Goal: Transaction & Acquisition: Purchase product/service

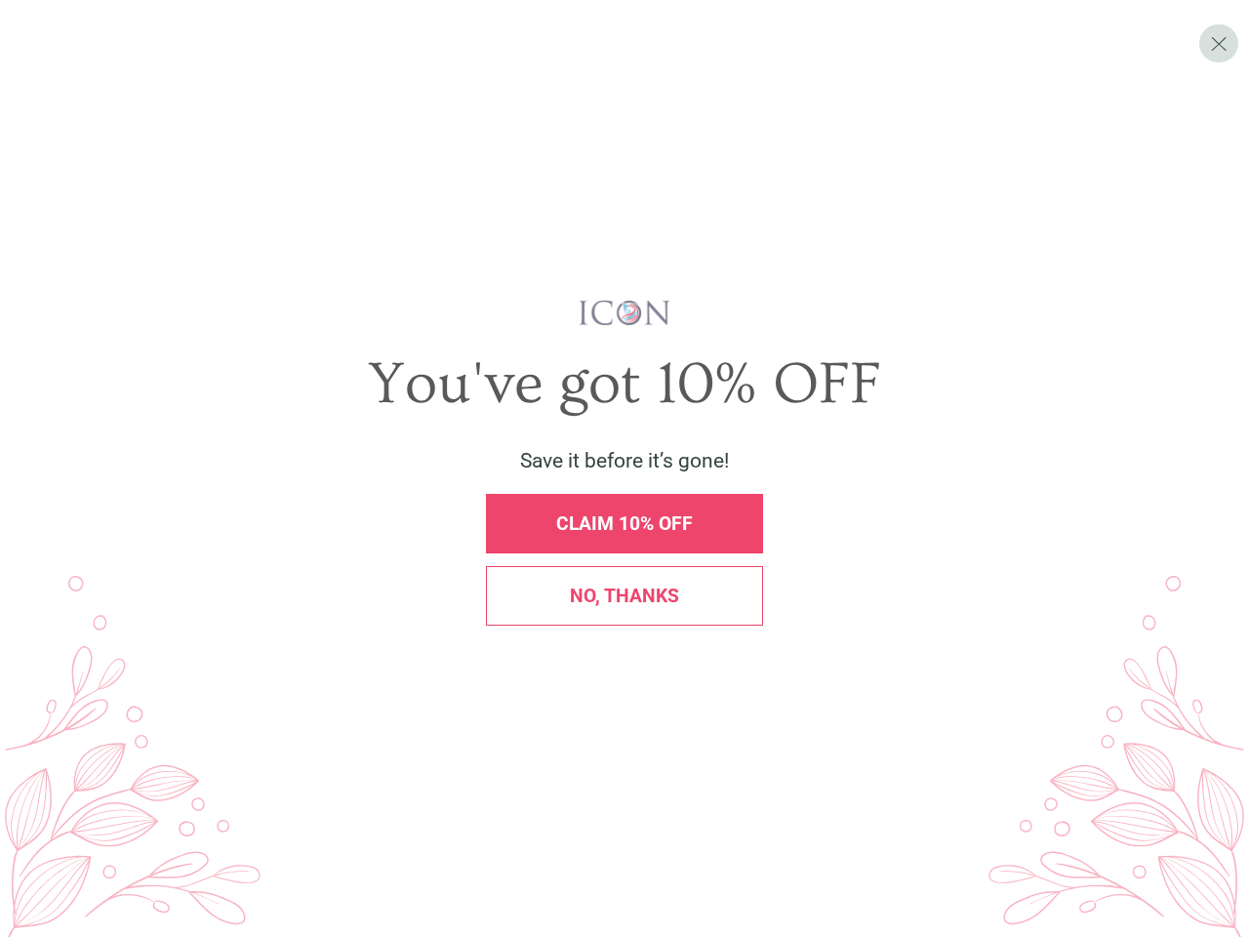
click at [624, 468] on span "Save it before it’s gone!" at bounding box center [624, 460] width 209 height 23
click at [1218, 43] on span "X" at bounding box center [1219, 42] width 18 height 25
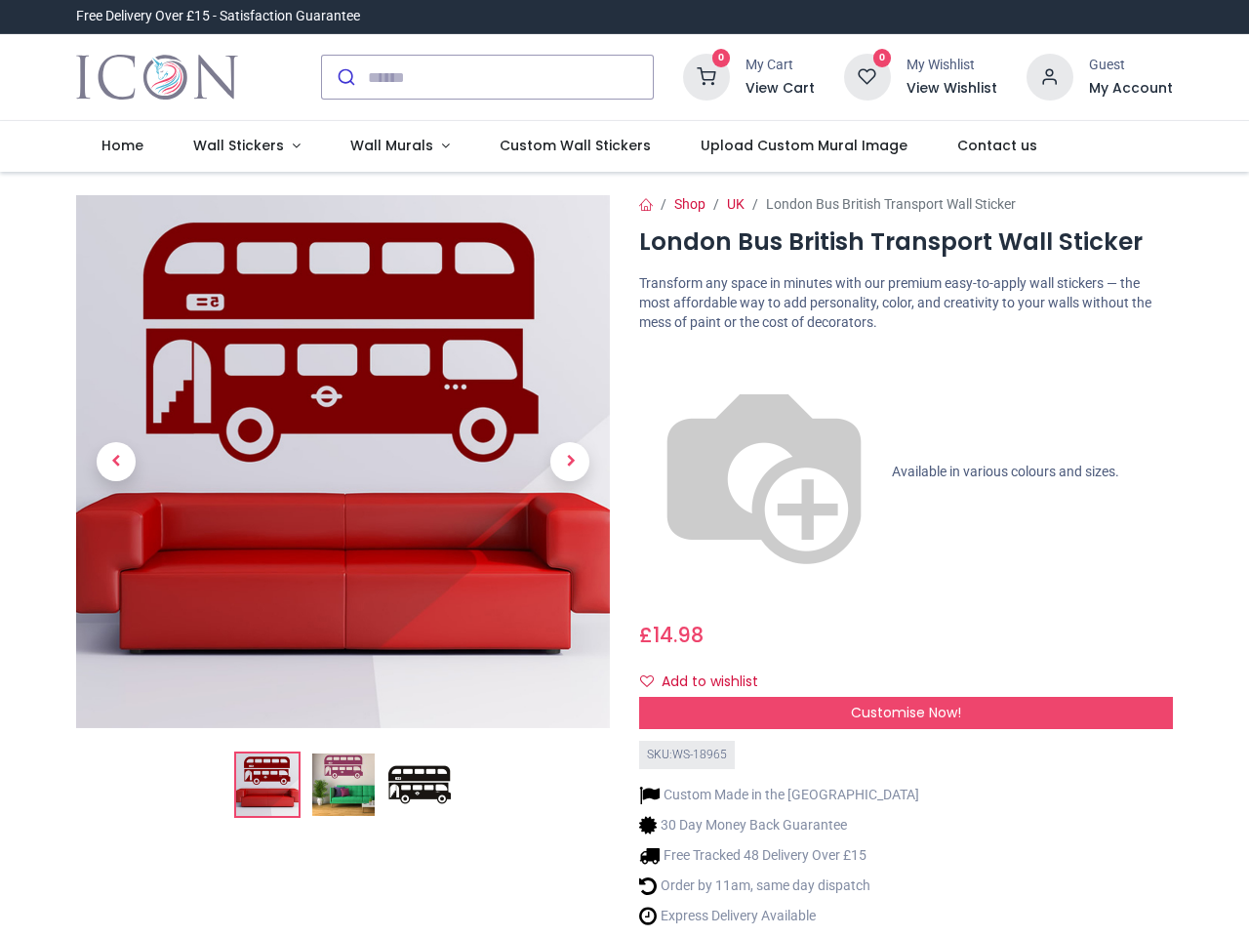
click at [624, 523] on body "Login • Register Home Wall Stickers" at bounding box center [624, 468] width 1249 height 937
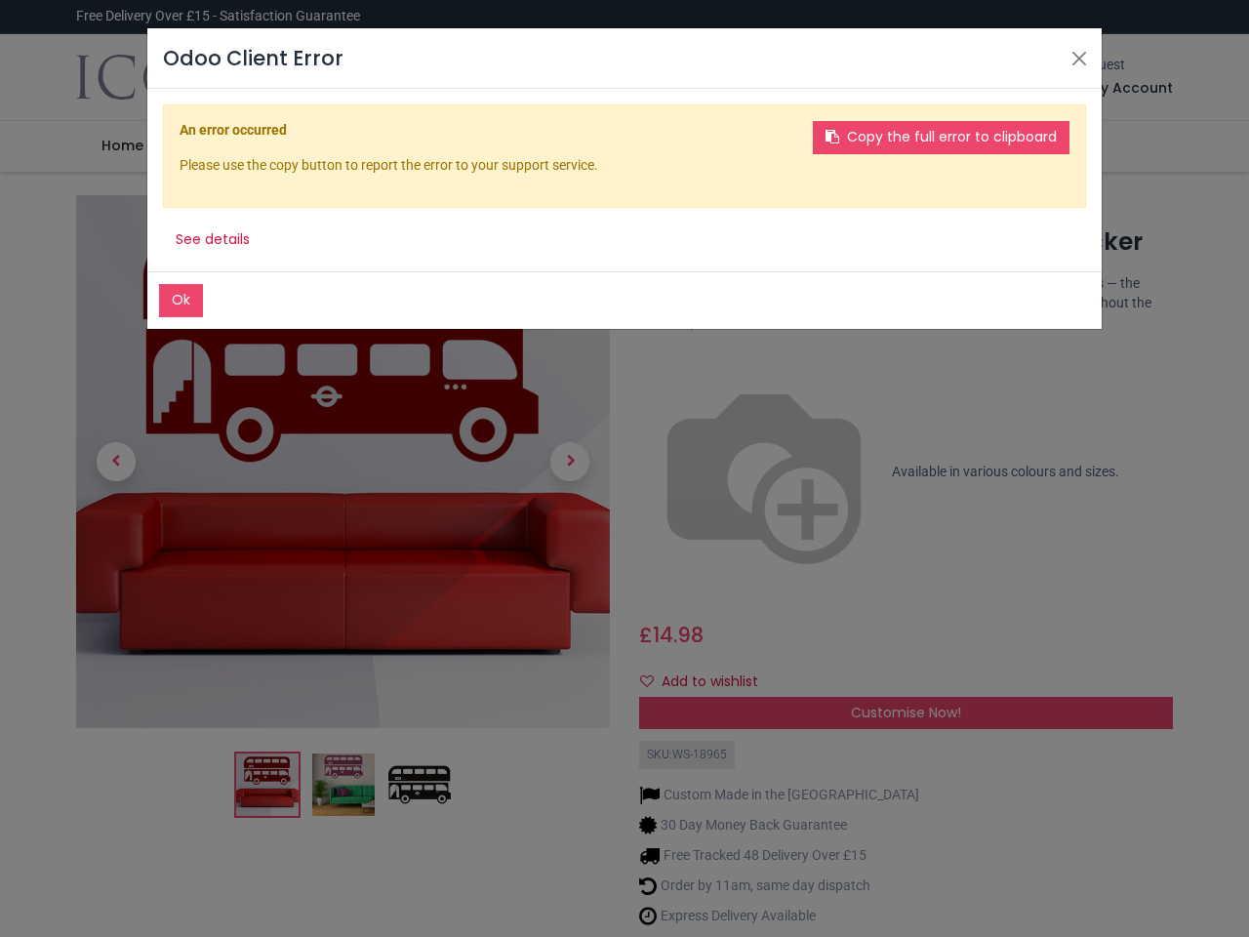
click at [624, 595] on div "Odoo Client Error Ok Copy the full error to clipboard An error occurred Please …" at bounding box center [624, 468] width 1249 height 937
